Goal: Task Accomplishment & Management: Manage account settings

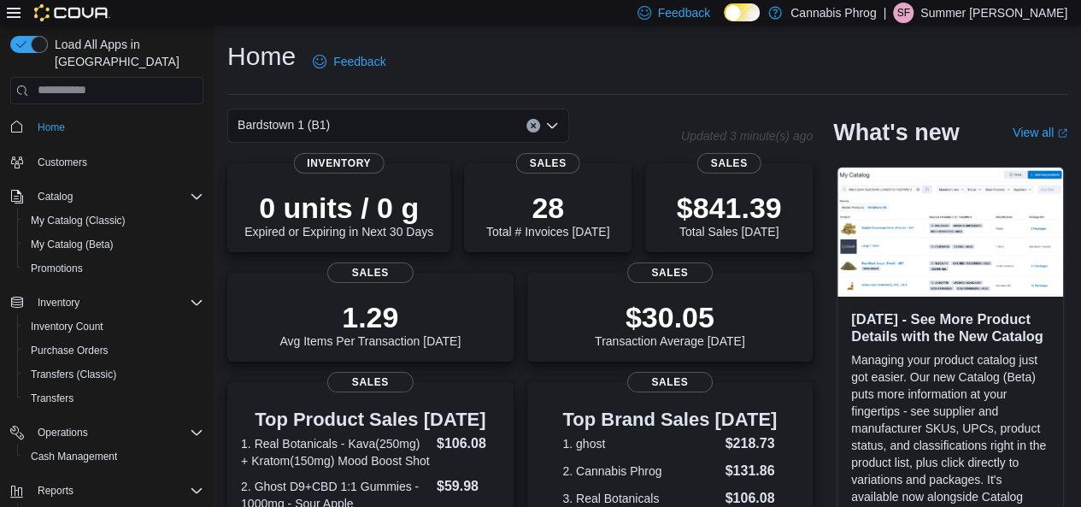
drag, startPoint x: 0, startPoint y: 0, endPoint x: 1012, endPoint y: 9, distance: 1011.8
click at [1012, 9] on p "Summer [PERSON_NAME]" at bounding box center [993, 13] width 147 height 21
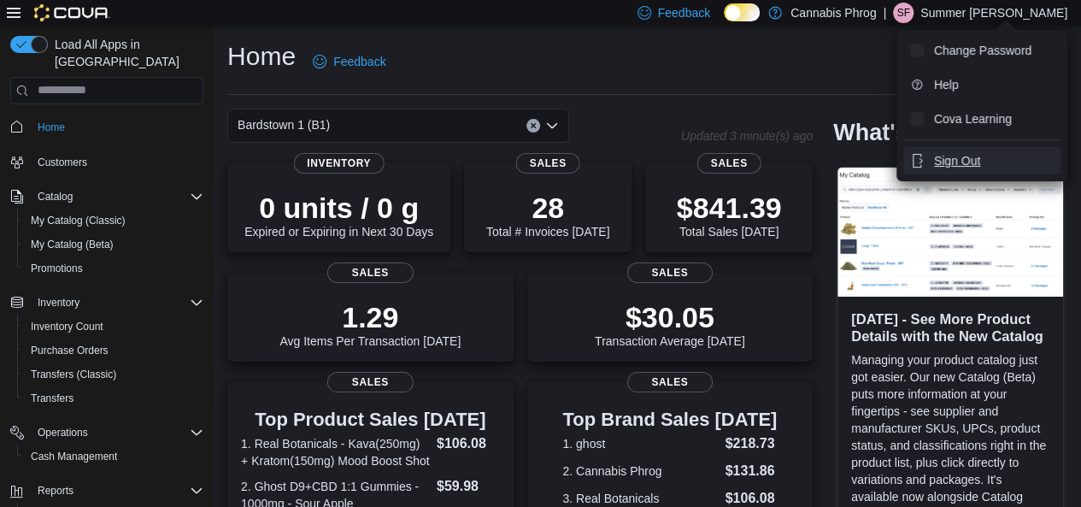
click at [958, 158] on span "Sign Out" at bounding box center [957, 160] width 46 height 17
